Goal: Task Accomplishment & Management: Use online tool/utility

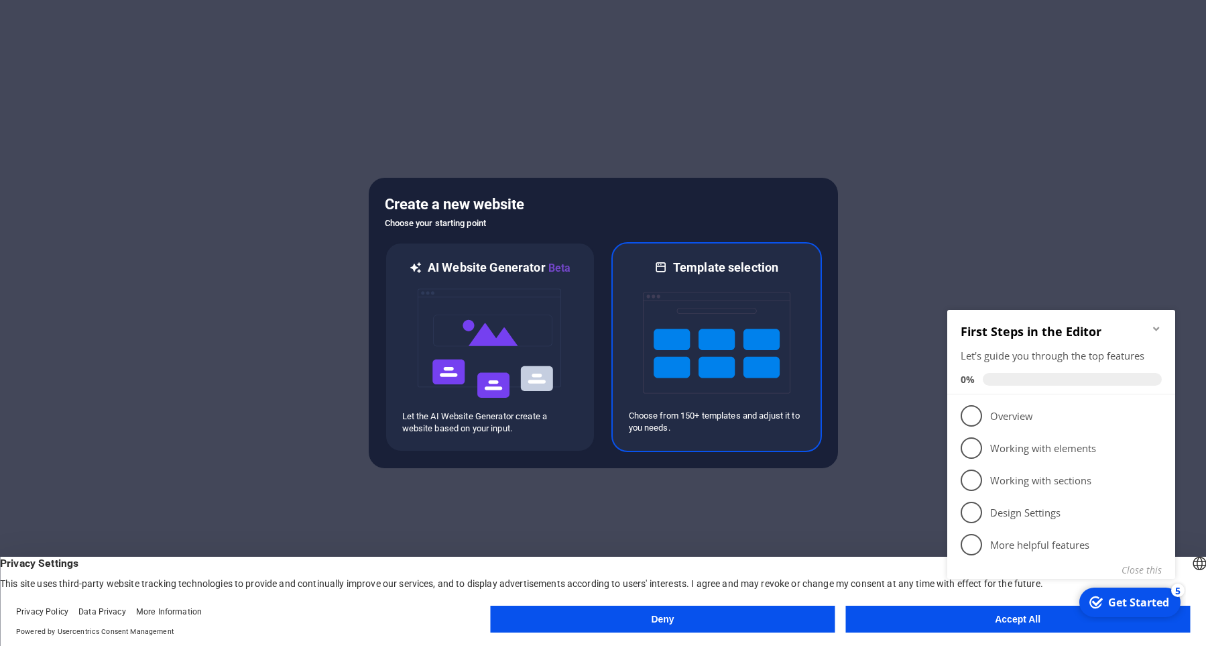
click at [682, 288] on img at bounding box center [717, 343] width 148 height 134
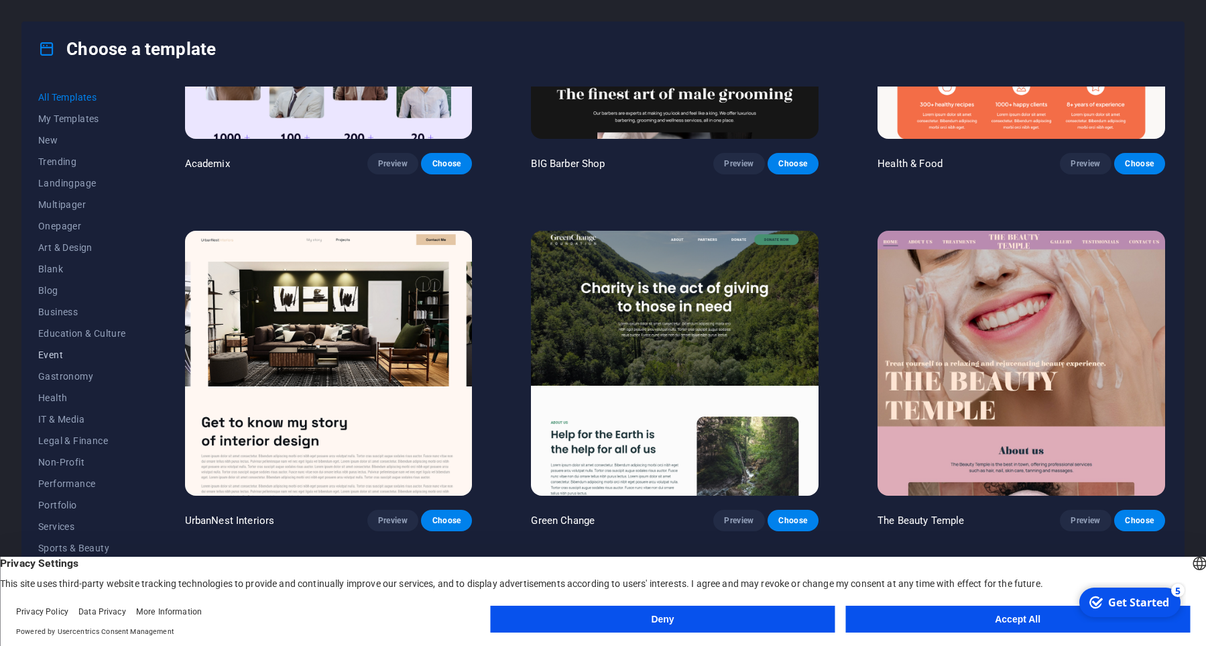
scroll to position [15, 0]
click at [89, 427] on span "Legal & Finance" at bounding box center [82, 425] width 88 height 11
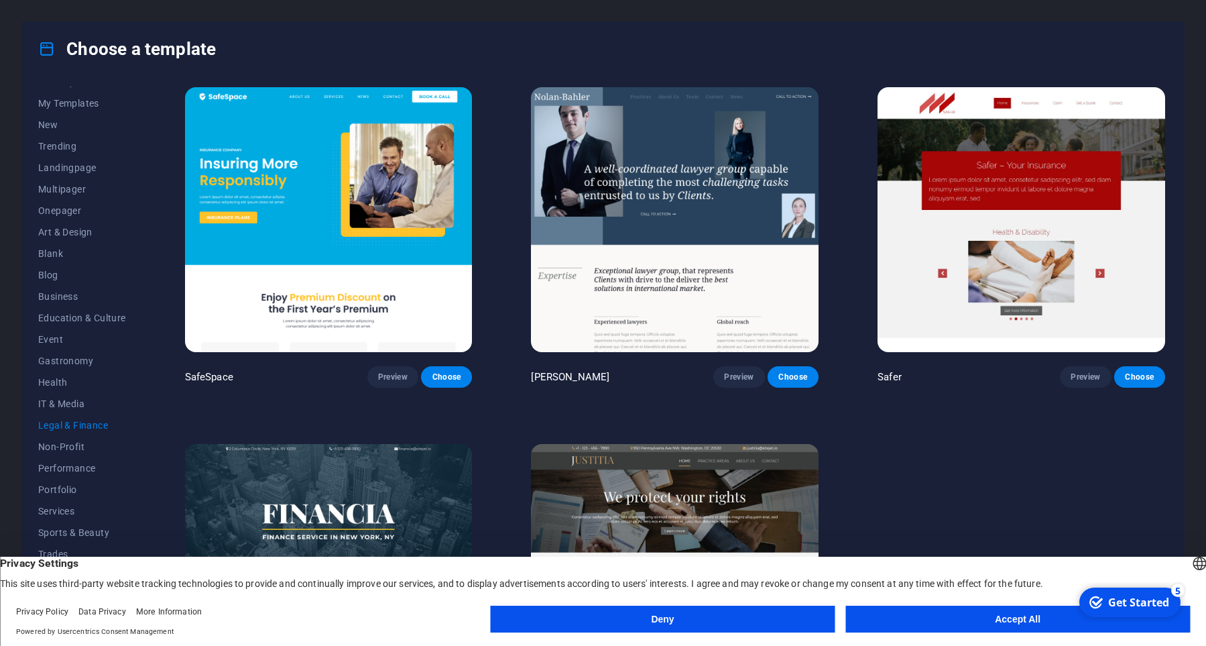
scroll to position [0, 0]
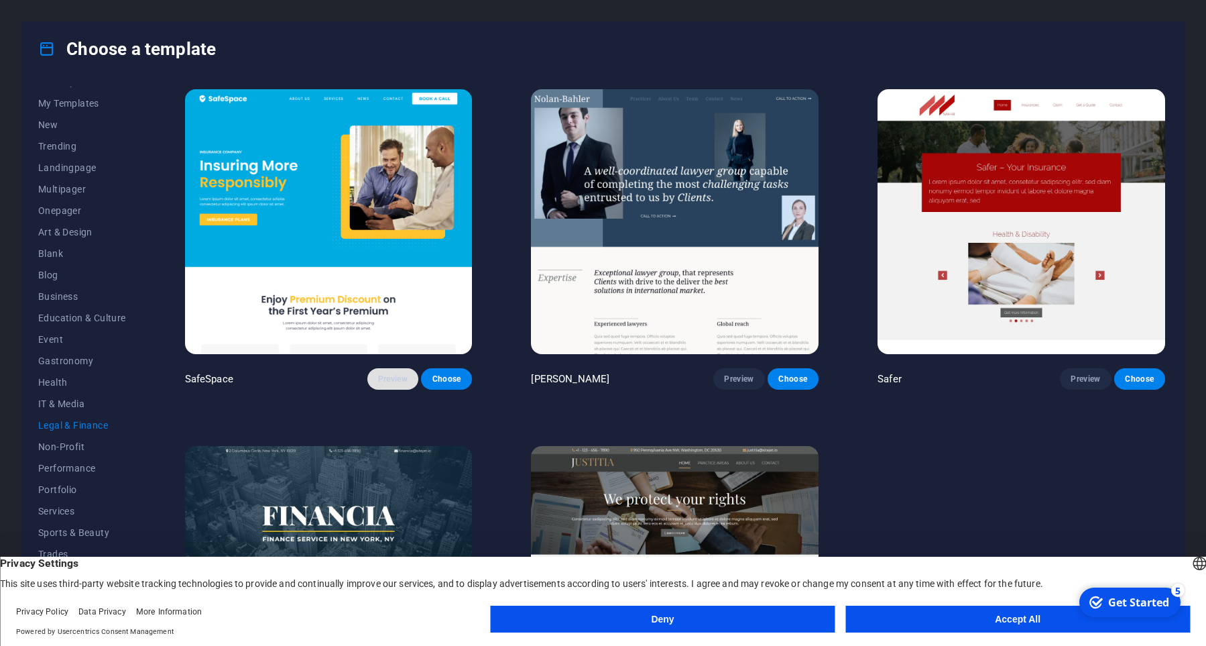
click at [394, 382] on span "Preview" at bounding box center [393, 379] width 30 height 11
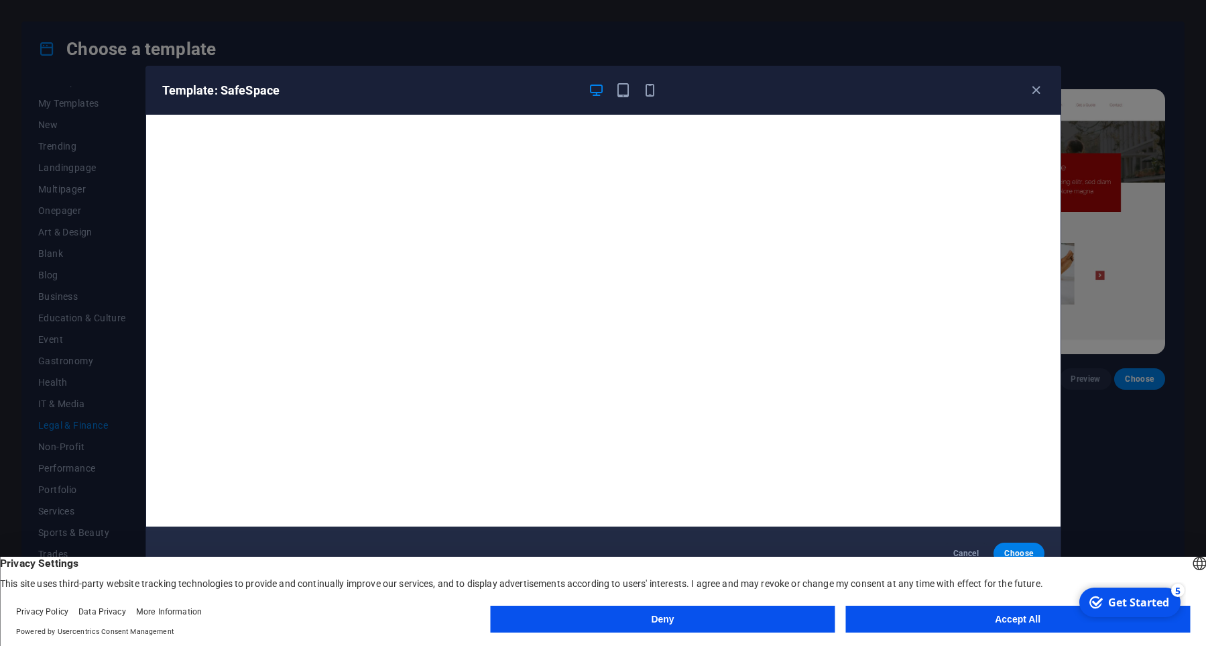
click at [707, 625] on button "Deny" at bounding box center [663, 619] width 345 height 27
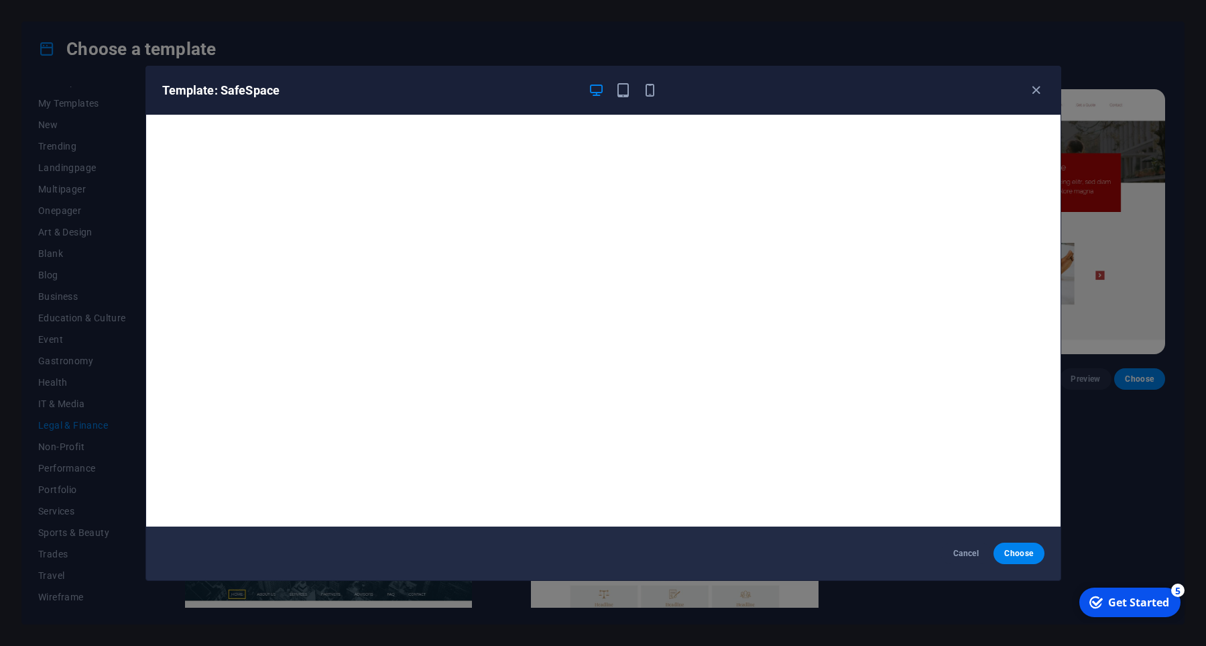
click at [622, 100] on div "Template: SafeSpace" at bounding box center [603, 90] width 915 height 48
click at [626, 91] on icon "button" at bounding box center [623, 89] width 15 height 15
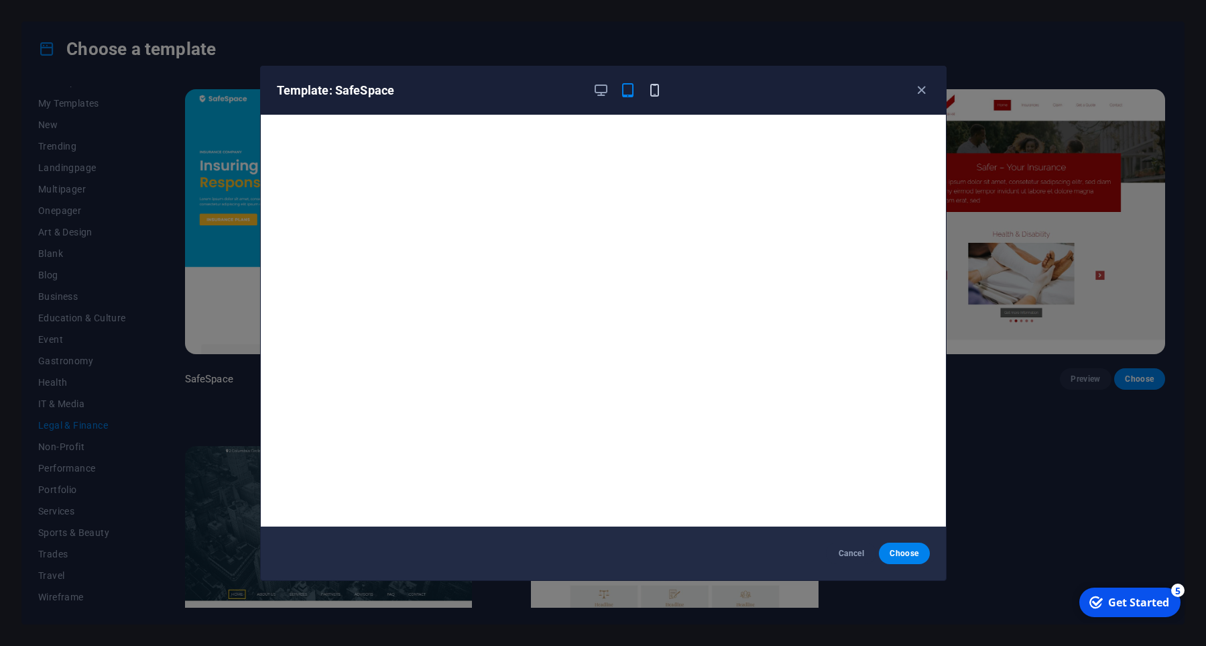
click at [658, 92] on icon "button" at bounding box center [654, 89] width 15 height 15
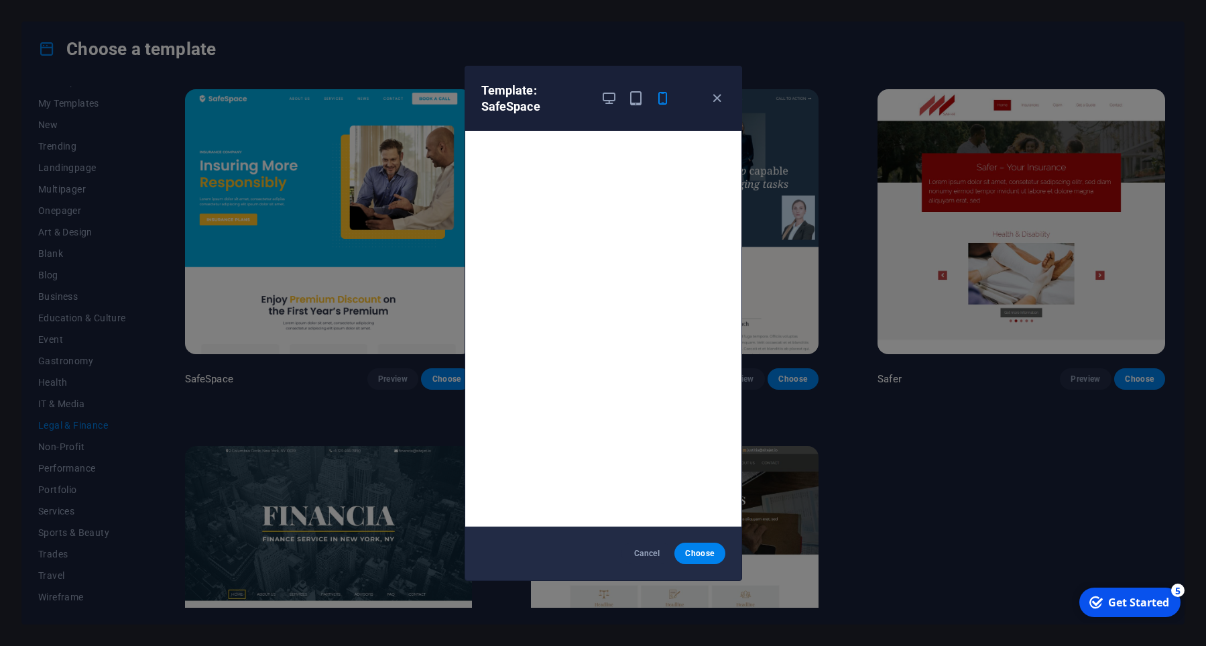
scroll to position [3, 0]
click at [718, 102] on icon "button" at bounding box center [716, 98] width 15 height 15
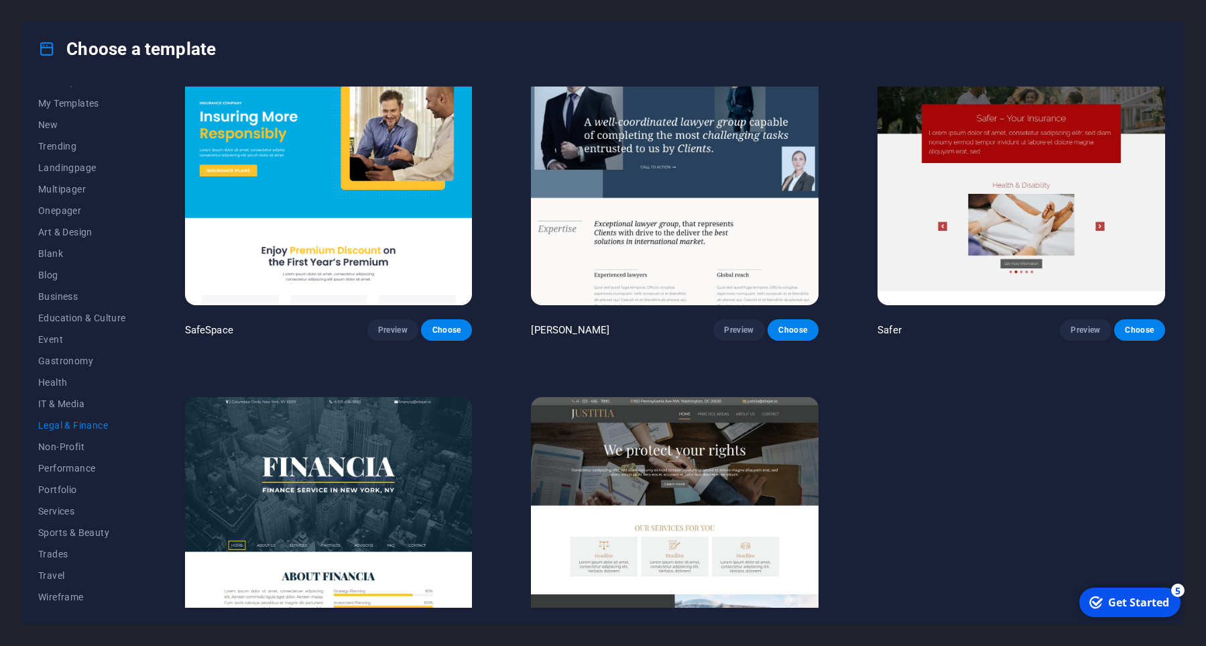
scroll to position [68, 0]
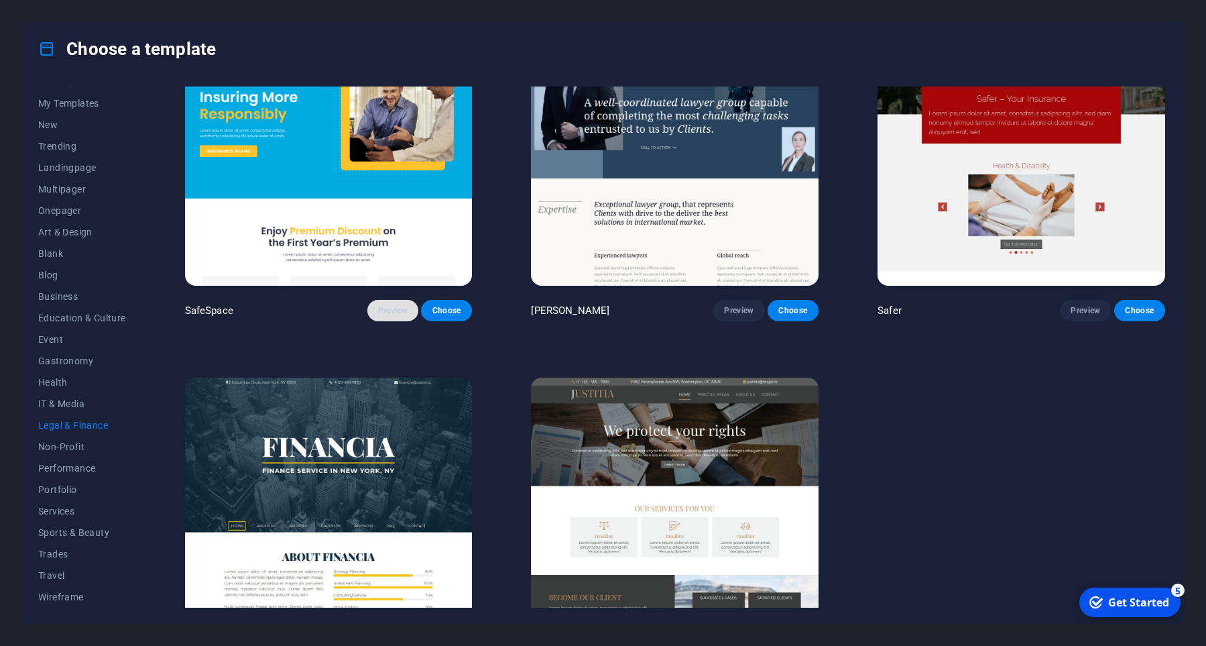
click at [395, 312] on span "Preview" at bounding box center [393, 310] width 30 height 11
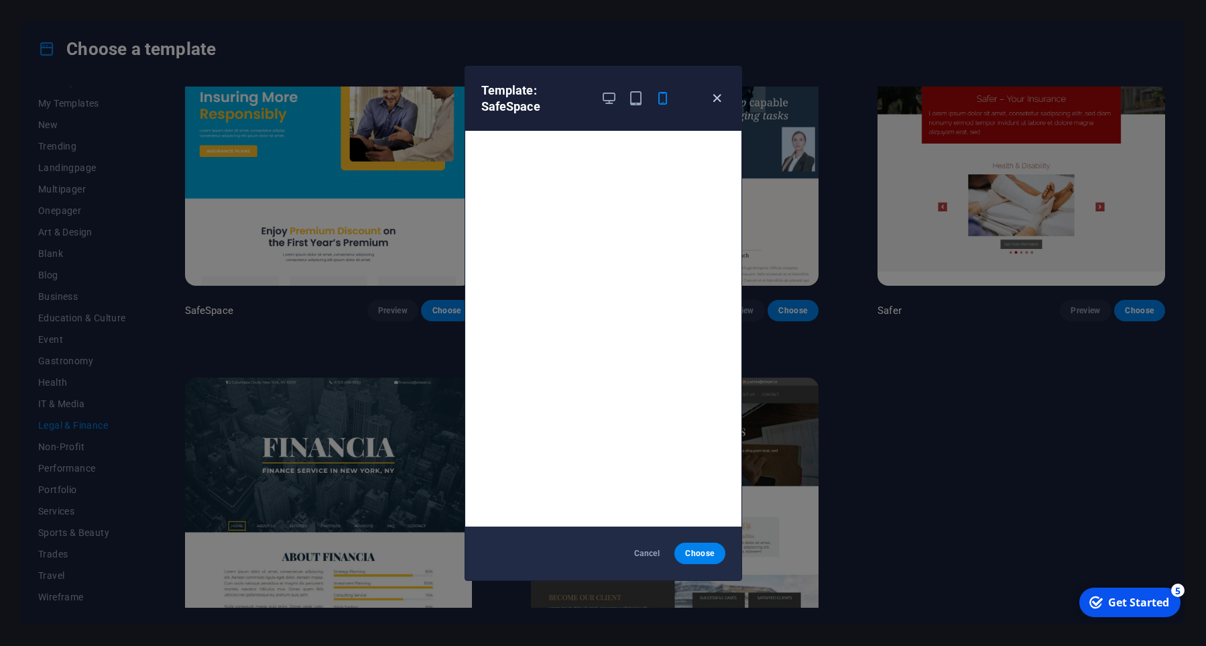
click at [722, 98] on icon "button" at bounding box center [716, 98] width 15 height 15
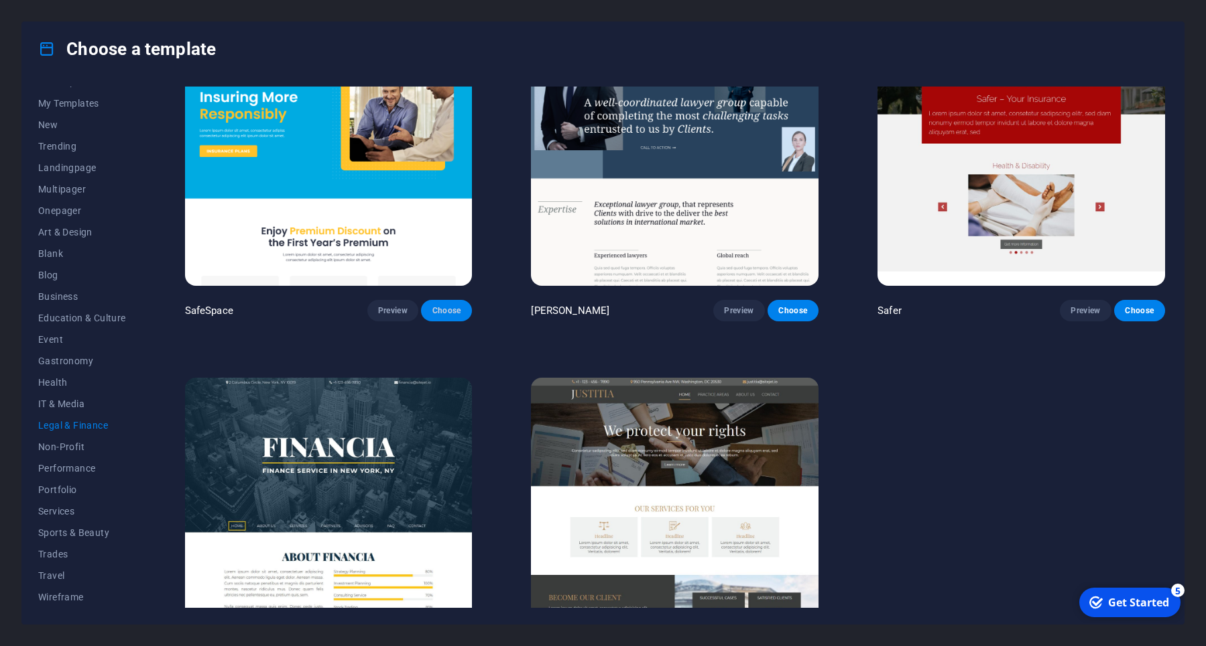
click at [453, 305] on button "Choose" at bounding box center [446, 310] width 51 height 21
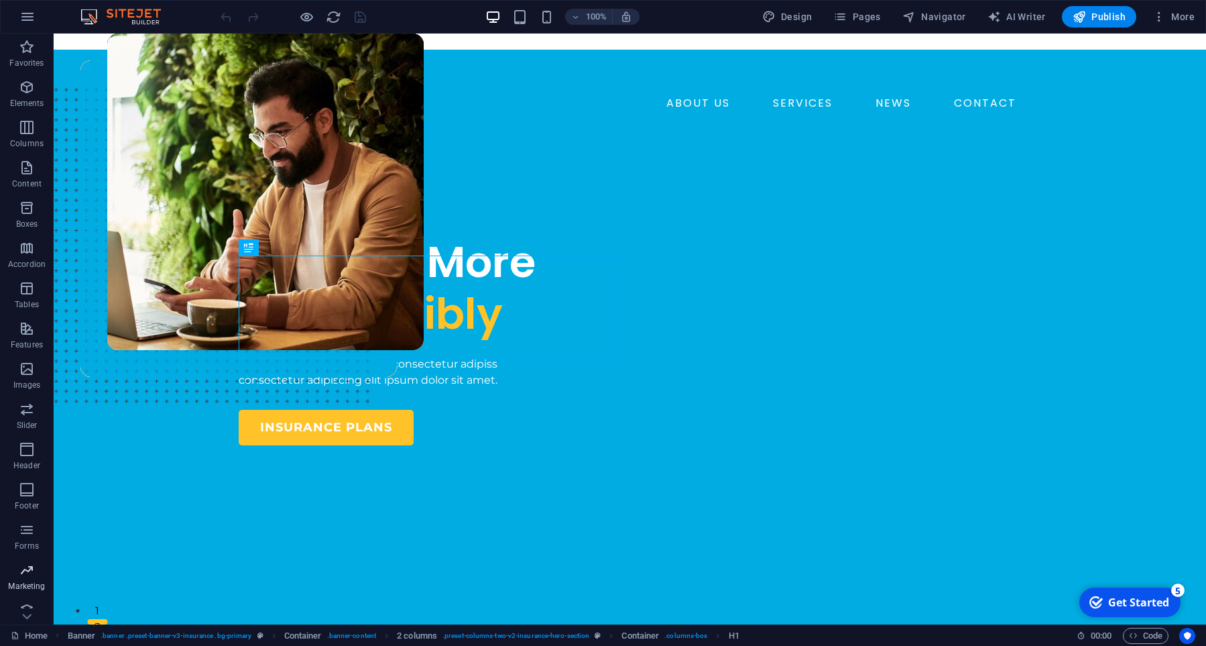
click at [30, 581] on p "Marketing" at bounding box center [26, 586] width 37 height 11
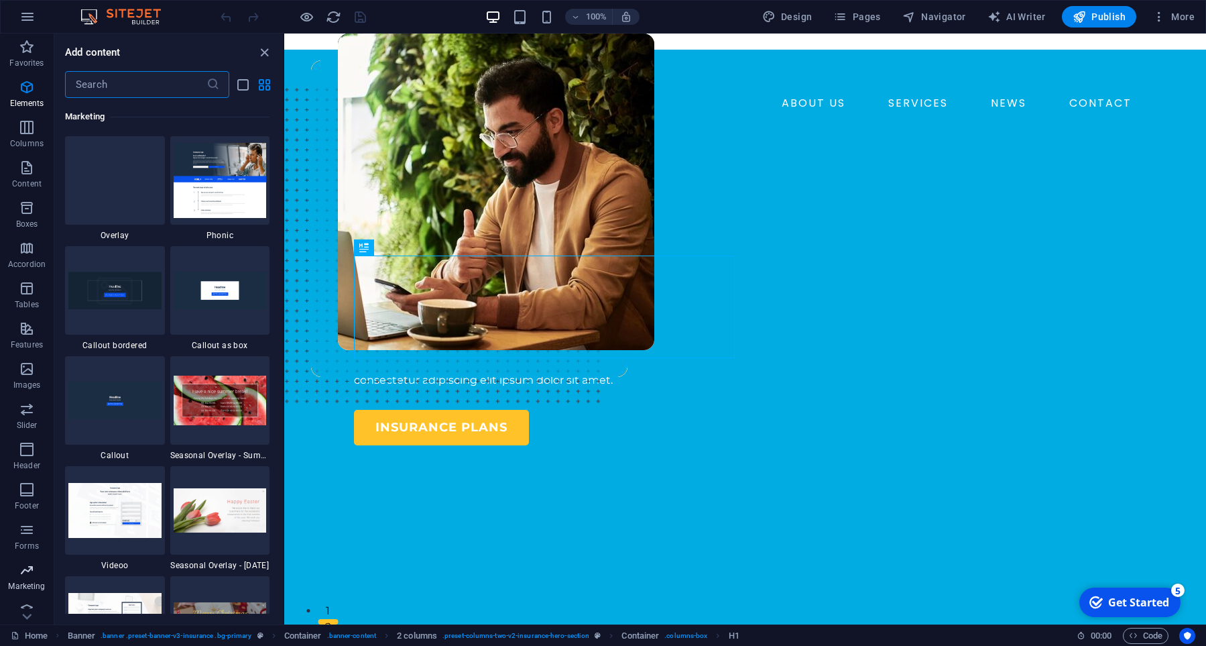
scroll to position [11047, 0]
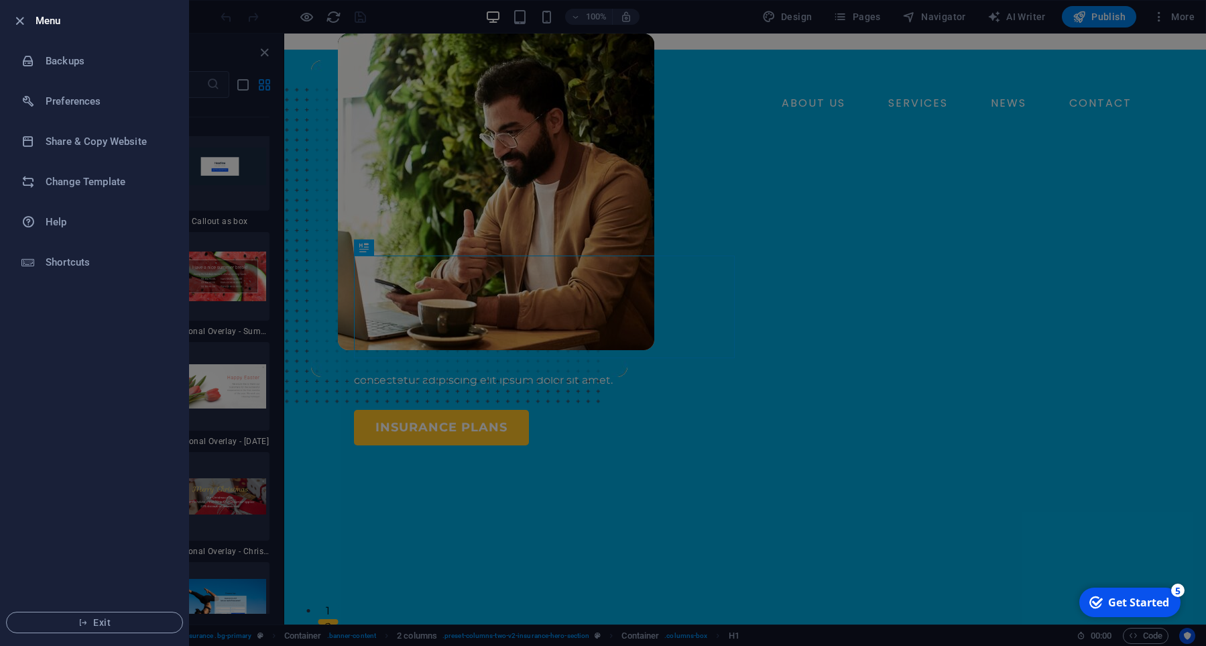
click at [405, 85] on div at bounding box center [603, 323] width 1206 height 646
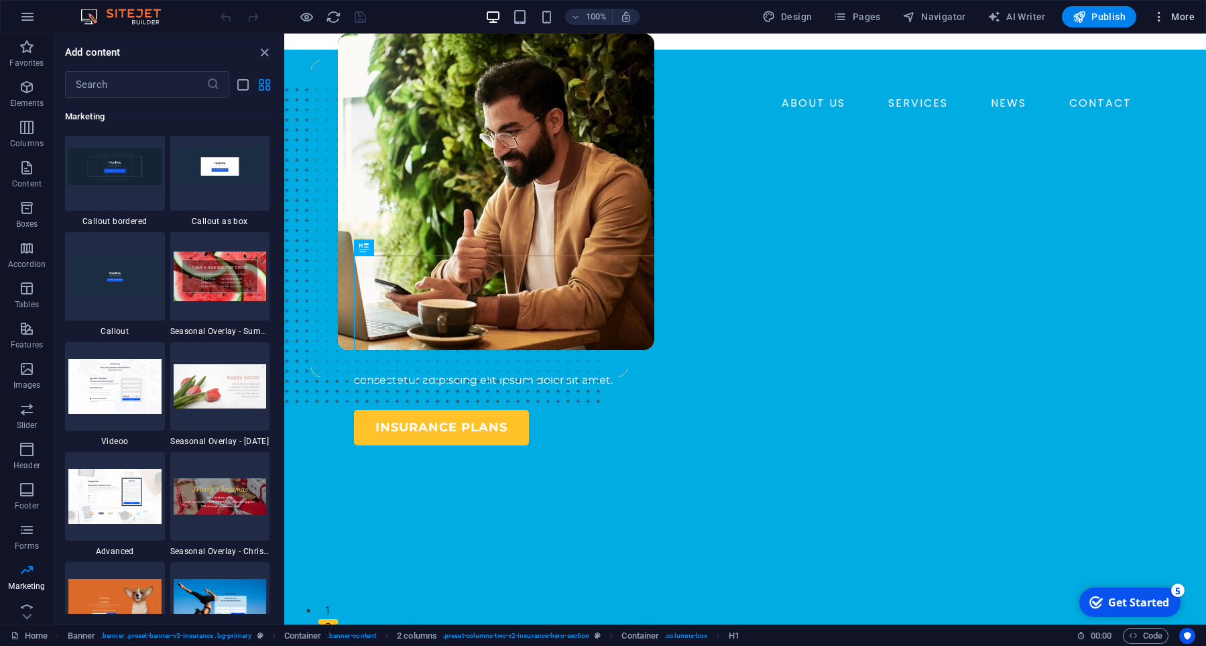
click at [0, 0] on span "More" at bounding box center [0, 0] width 0 height 0
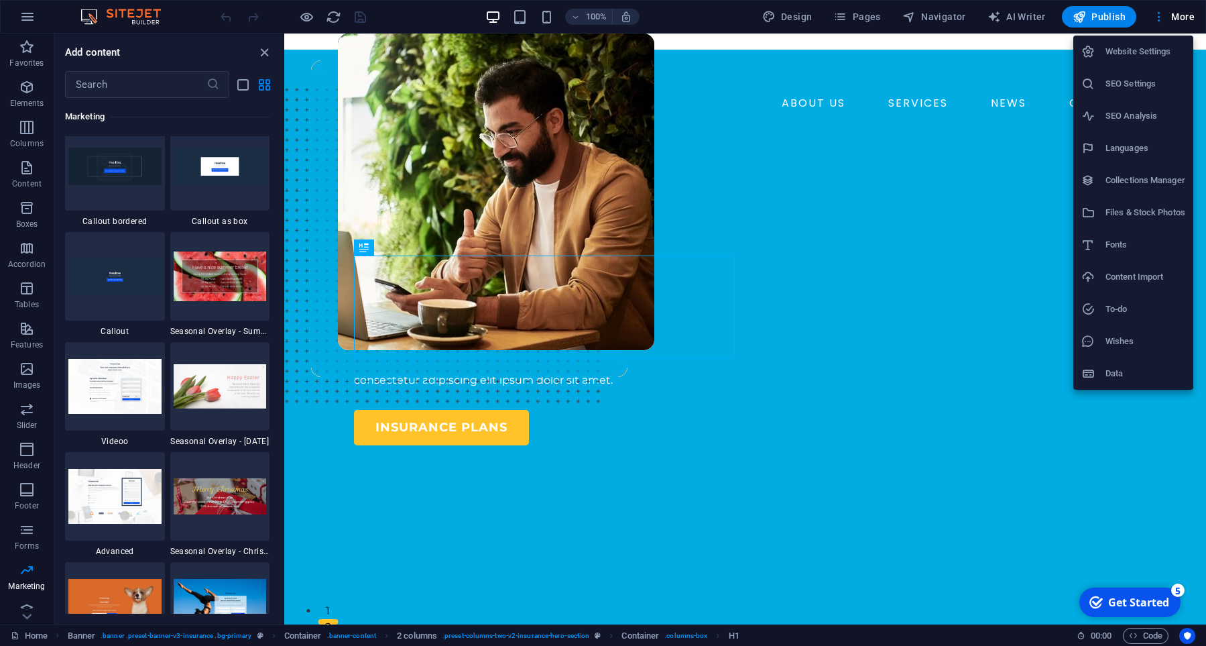
click at [1158, 82] on h6 "SEO Settings" at bounding box center [1146, 84] width 80 height 16
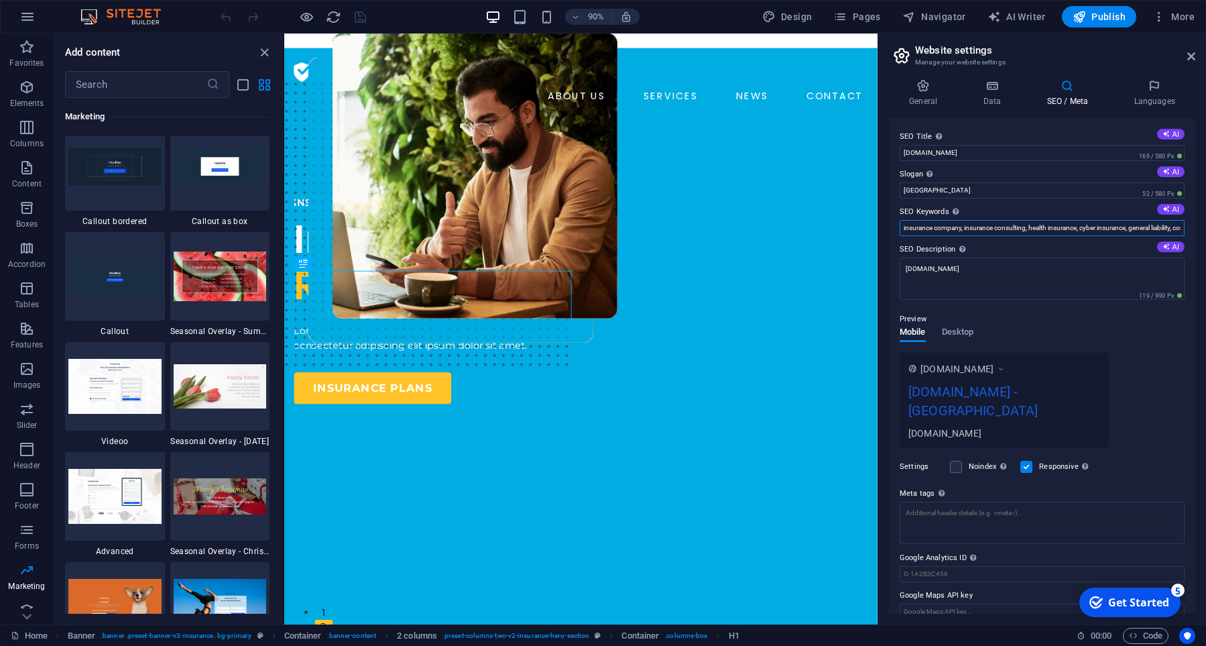
click at [990, 232] on input "insurance company, insurance consulting, health insurance, cyber insurance, gen…" at bounding box center [1042, 228] width 285 height 16
click at [968, 264] on textarea "[DOMAIN_NAME]" at bounding box center [1042, 279] width 285 height 42
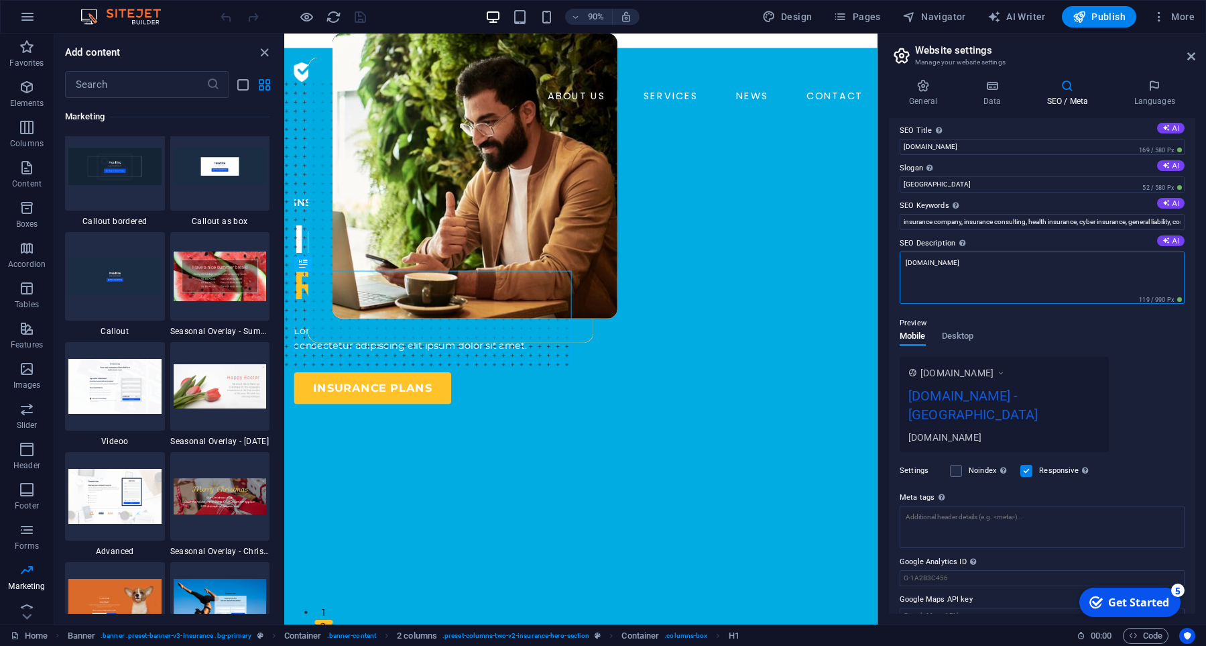
scroll to position [8, 0]
click at [1030, 504] on textarea "Meta tags Enter HTML code here that will be placed inside the tags of your webs…" at bounding box center [1042, 525] width 285 height 42
